Goal: Check status: Check status

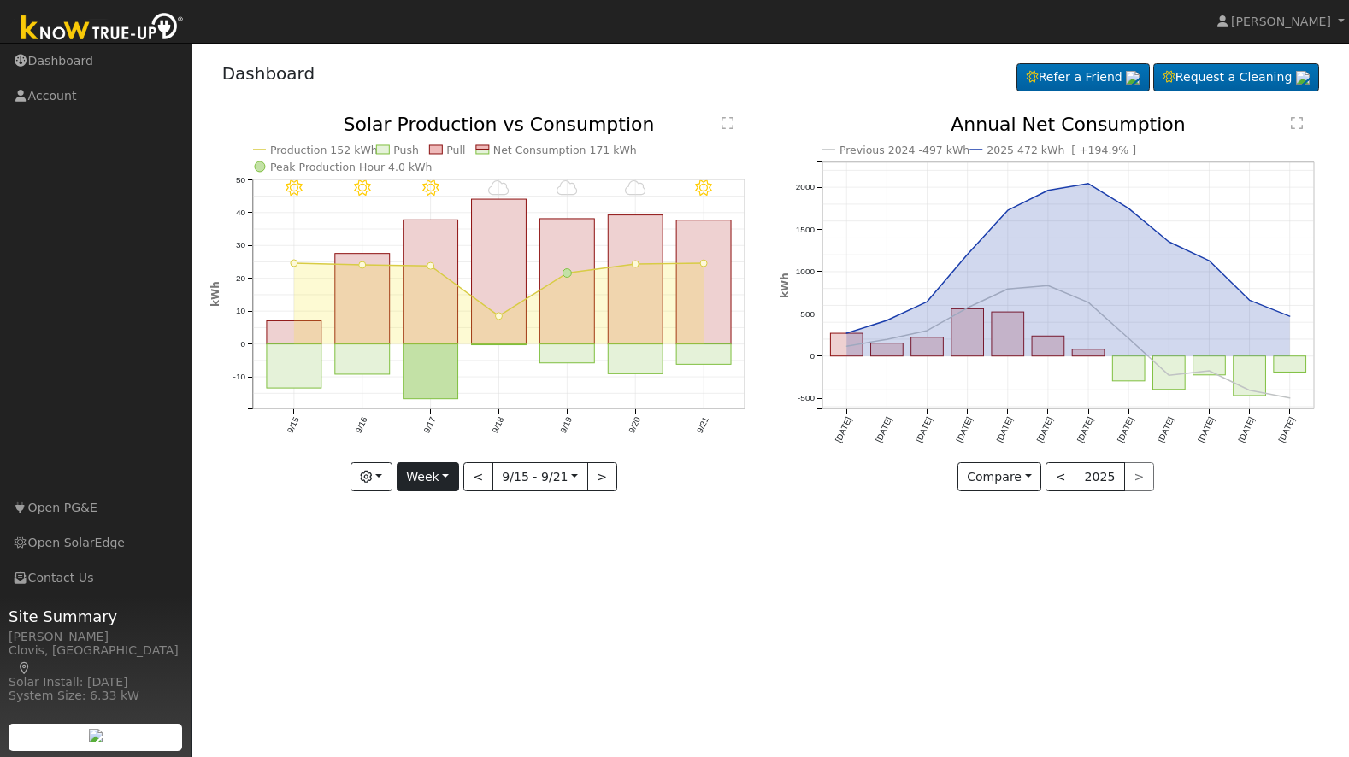
click at [427, 478] on button "Week" at bounding box center [428, 476] width 62 height 29
click at [437, 560] on link "Month" at bounding box center [456, 561] width 119 height 24
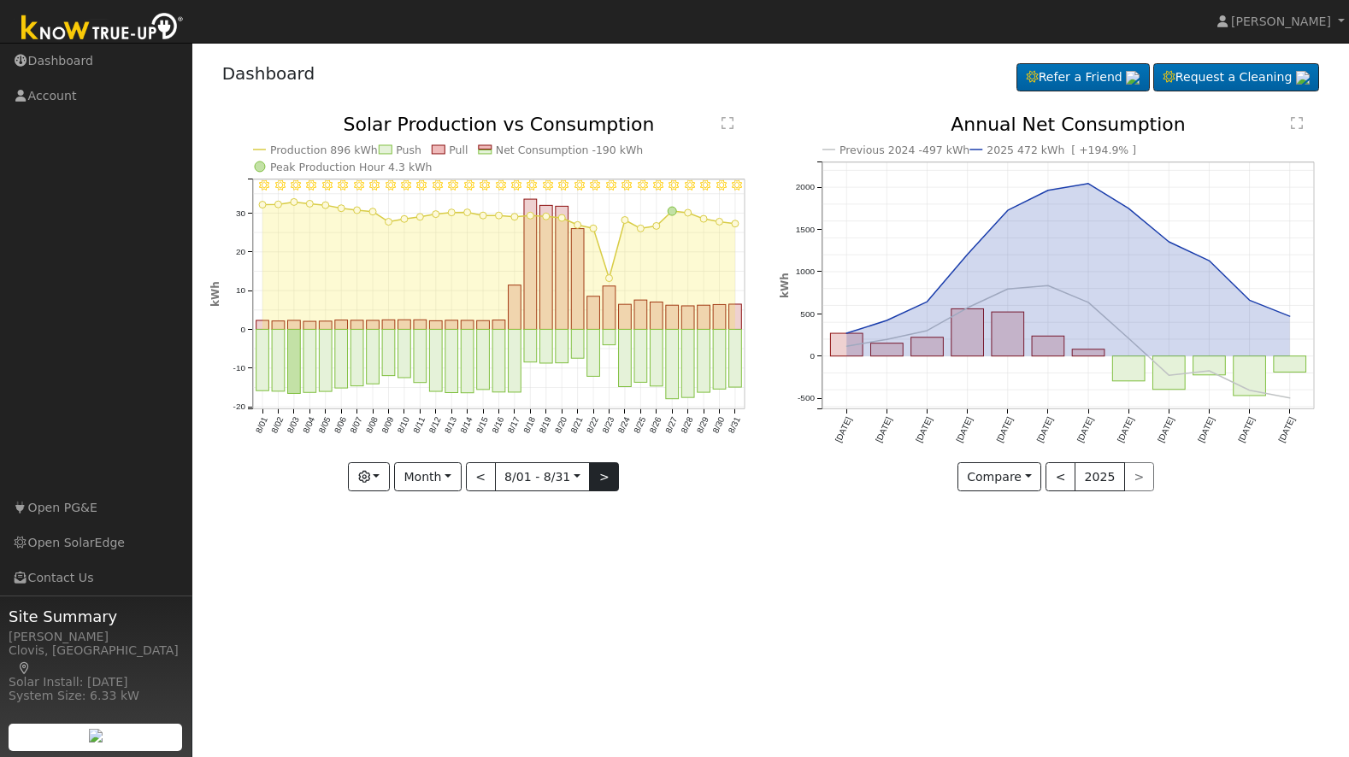
click at [598, 477] on button ">" at bounding box center [604, 476] width 30 height 29
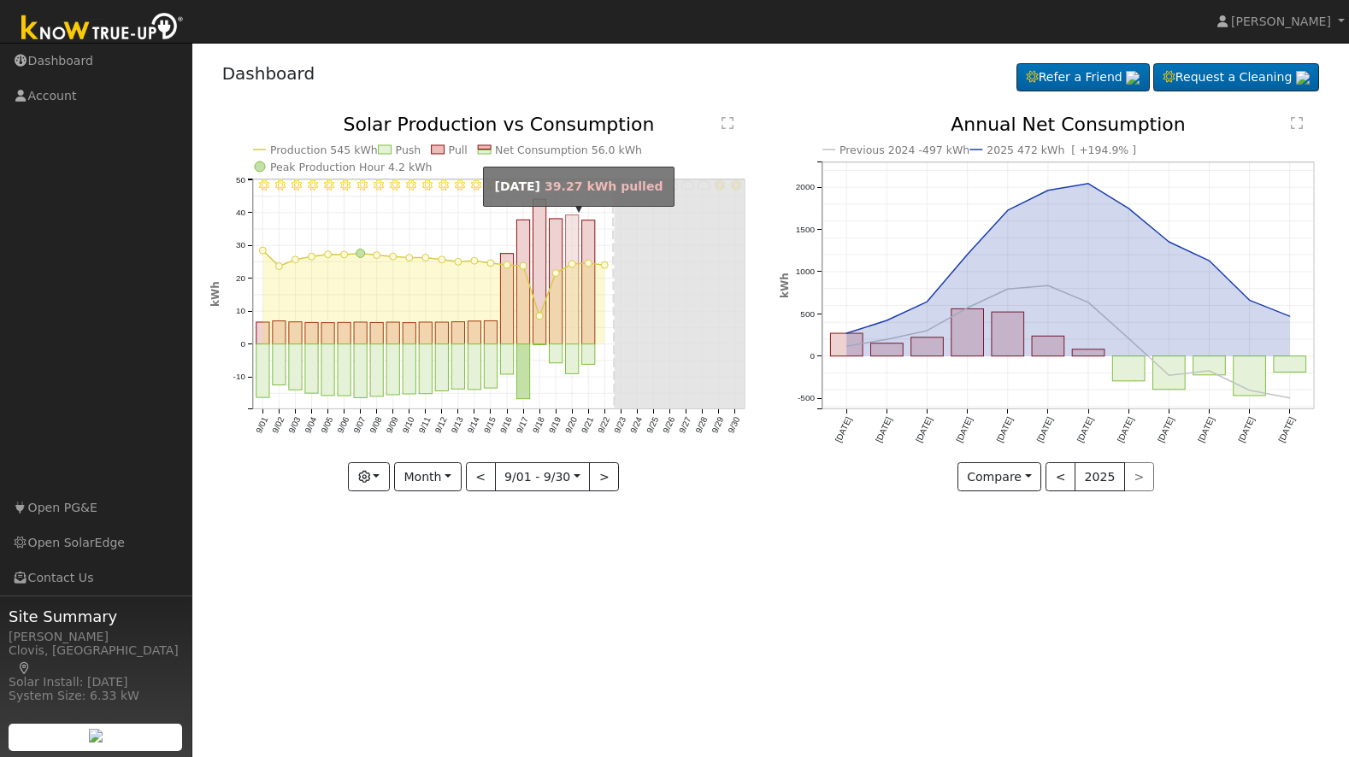
click at [574, 324] on rect "onclick=""" at bounding box center [571, 279] width 13 height 129
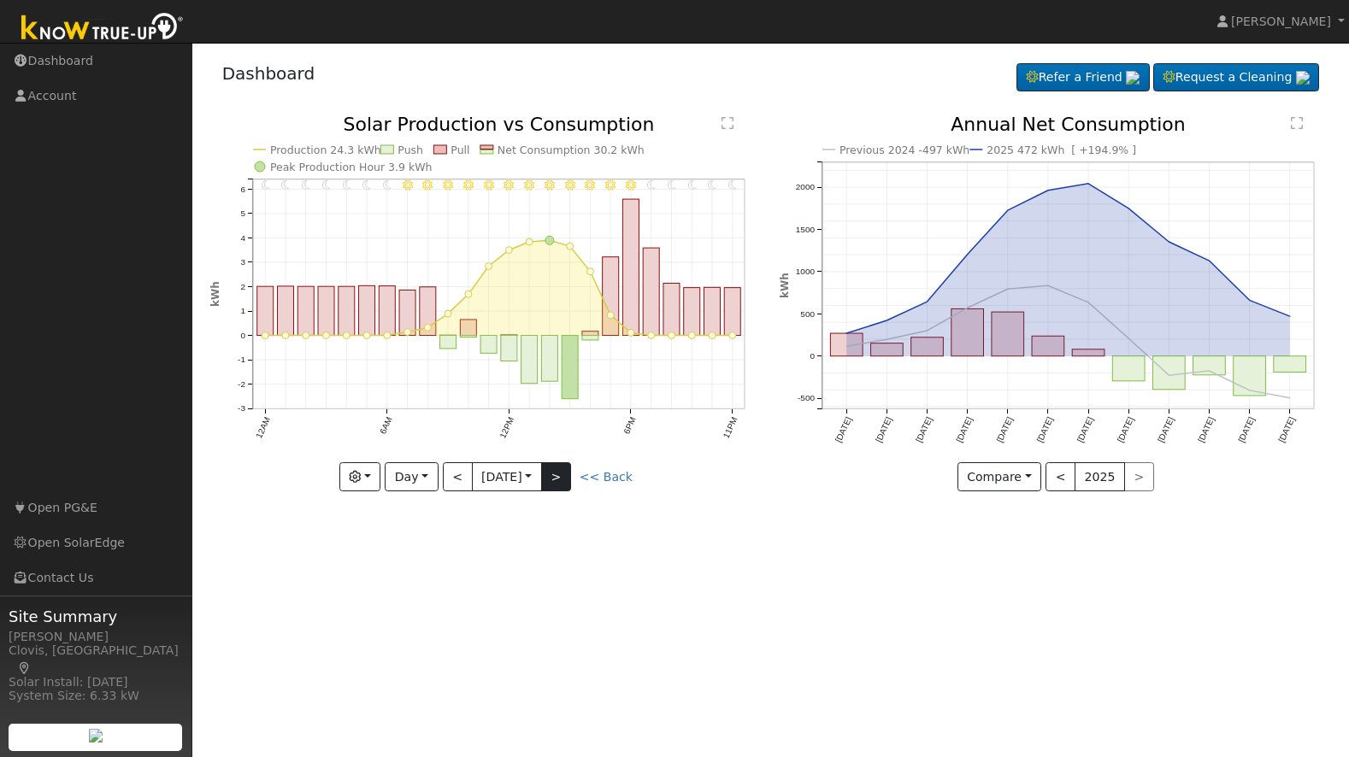
click at [557, 481] on button ">" at bounding box center [556, 476] width 30 height 29
type input "2025-09-21"
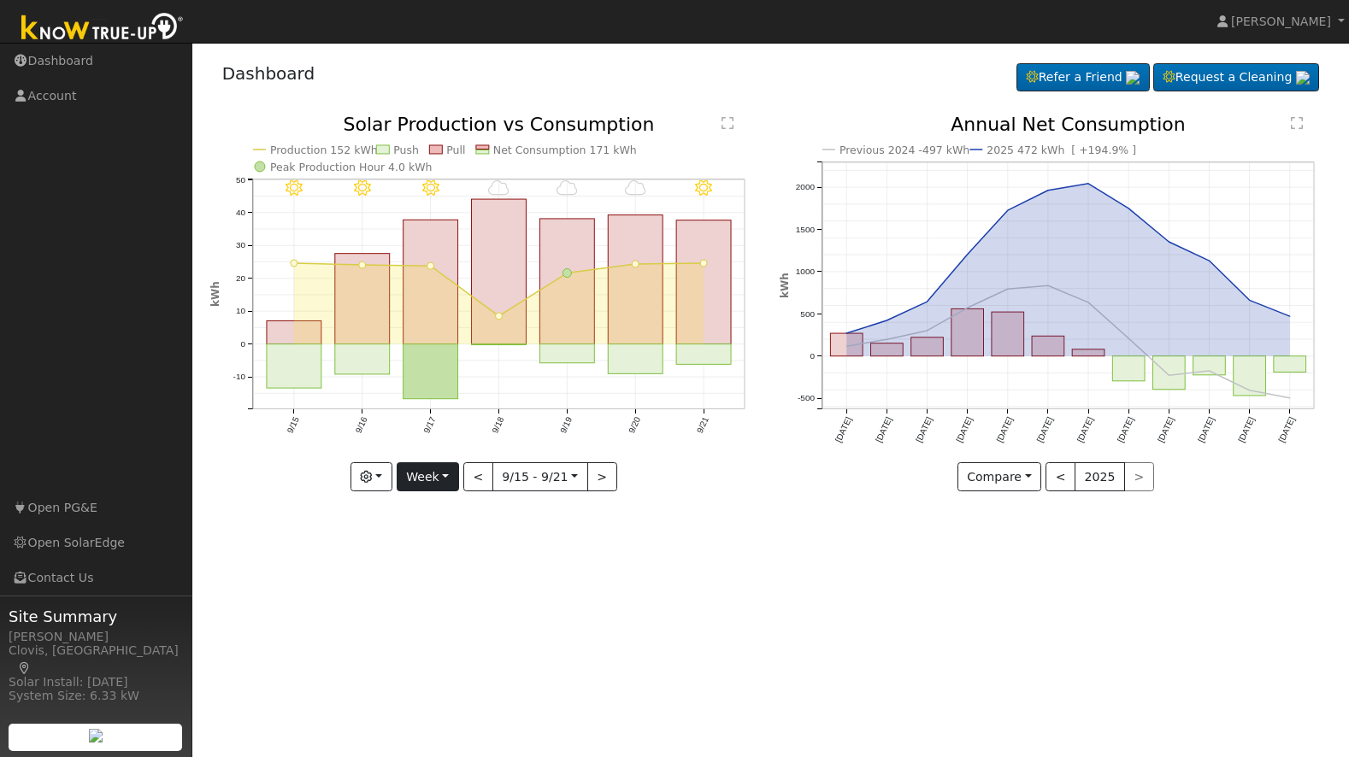
click at [427, 481] on button "Week" at bounding box center [428, 476] width 62 height 29
click at [438, 560] on link "Month" at bounding box center [456, 561] width 119 height 24
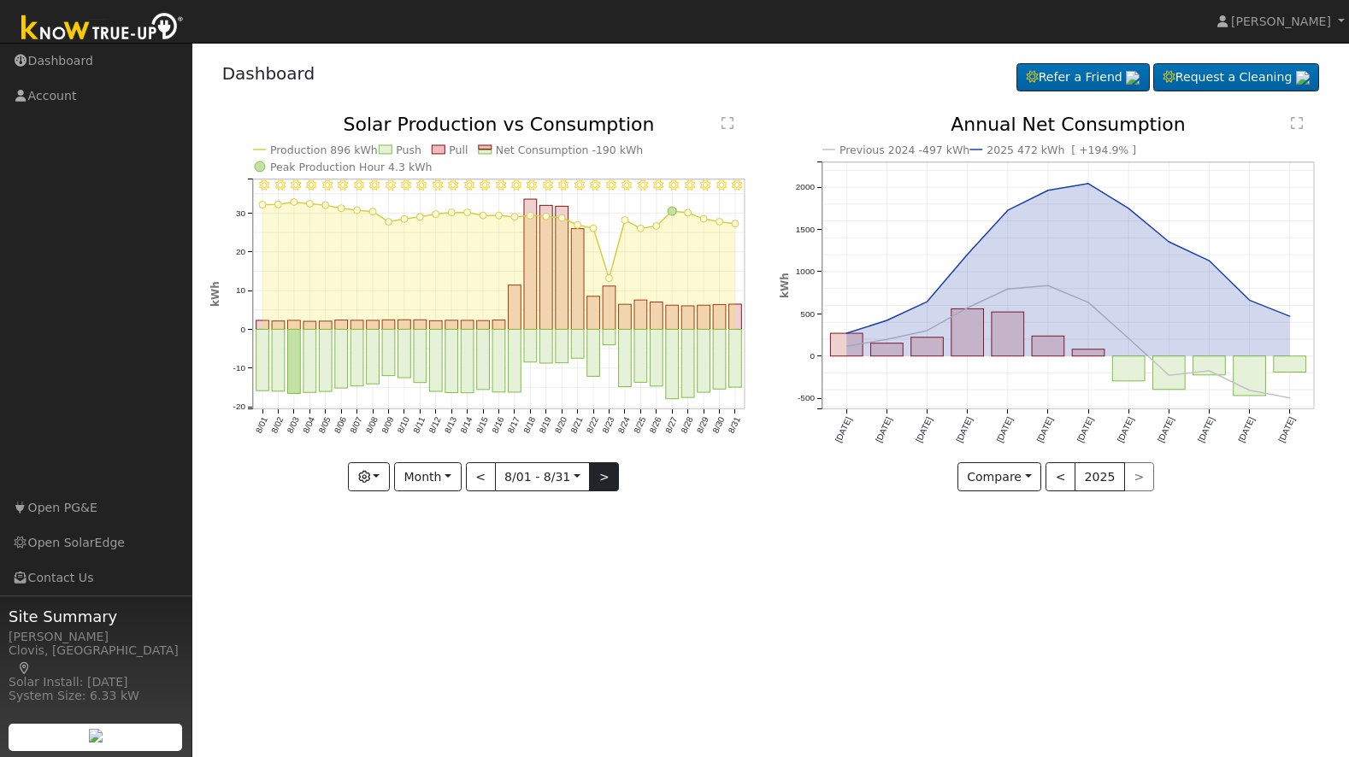
click at [605, 462] on button ">" at bounding box center [604, 476] width 30 height 29
type input "[DATE]"
